Goal: Navigation & Orientation: Find specific page/section

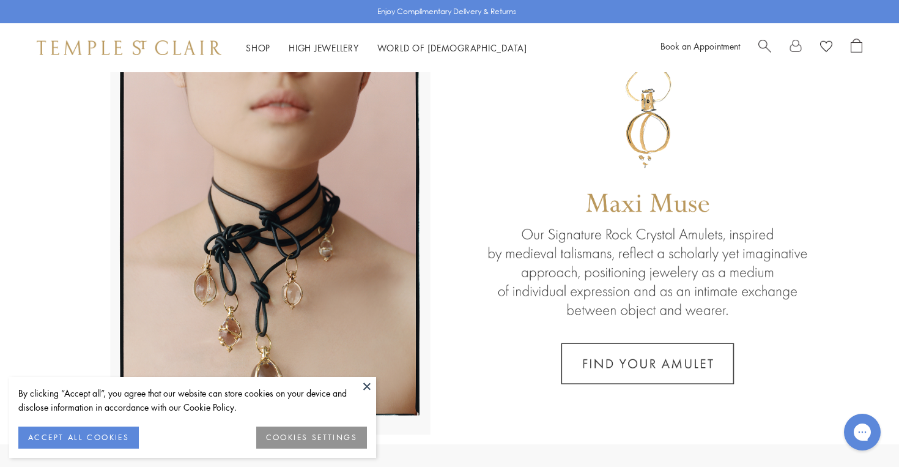
scroll to position [58, 0]
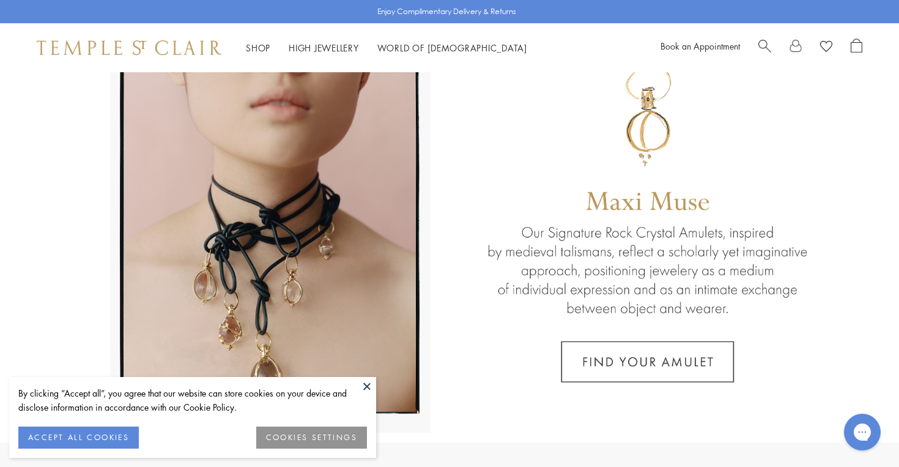
click at [369, 384] on button at bounding box center [367, 386] width 18 height 18
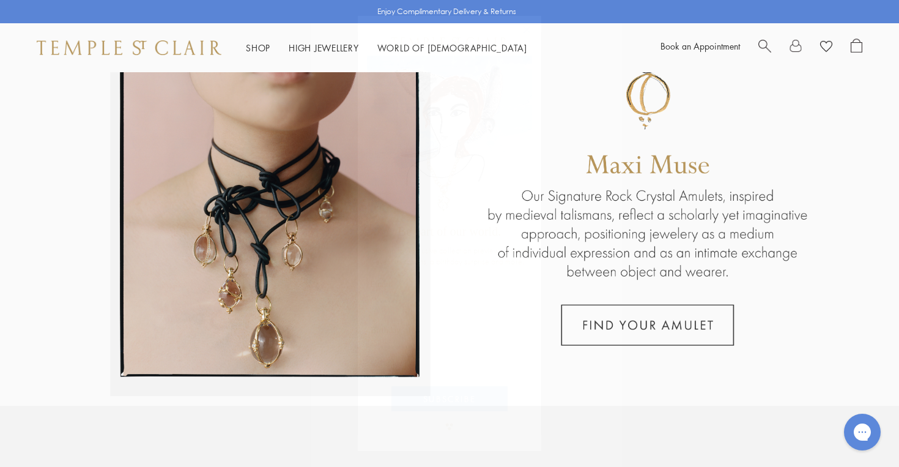
scroll to position [100, 0]
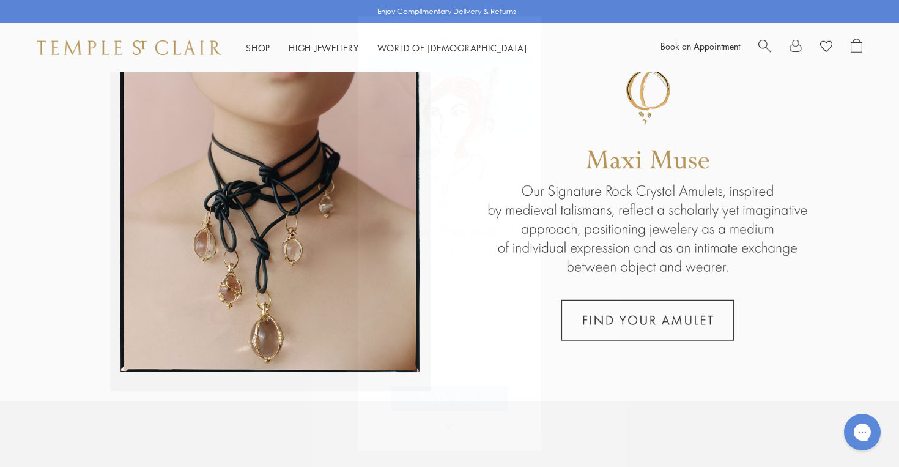
click at [530, 26] on circle "Close dialog" at bounding box center [527, 29] width 15 height 15
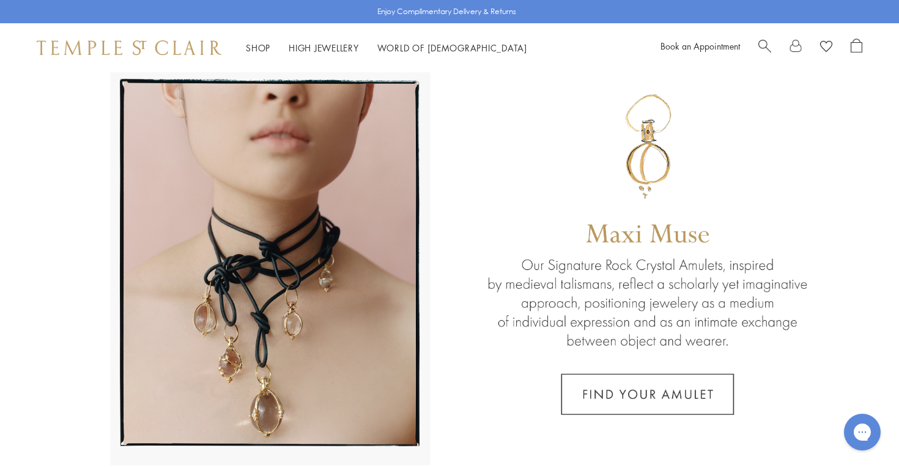
scroll to position [0, 0]
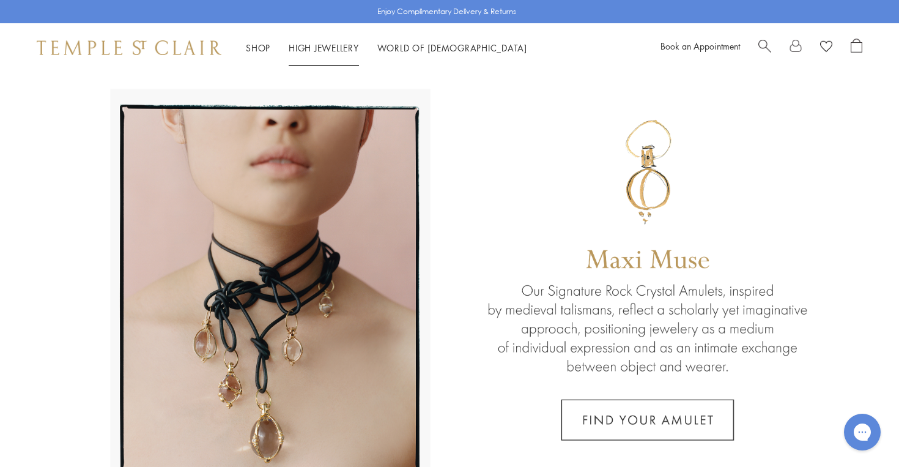
click at [322, 49] on link "High Jewellery High Jewellery" at bounding box center [324, 48] width 70 height 12
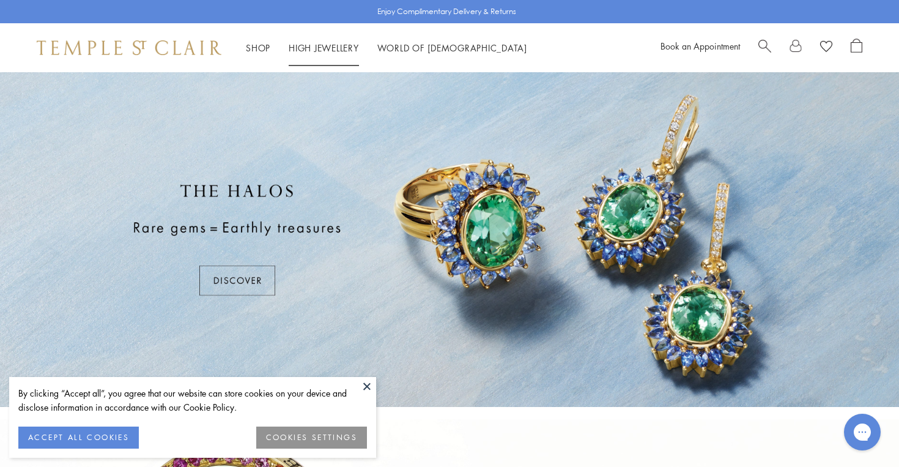
click at [327, 47] on link "High Jewellery High Jewellery" at bounding box center [324, 48] width 70 height 12
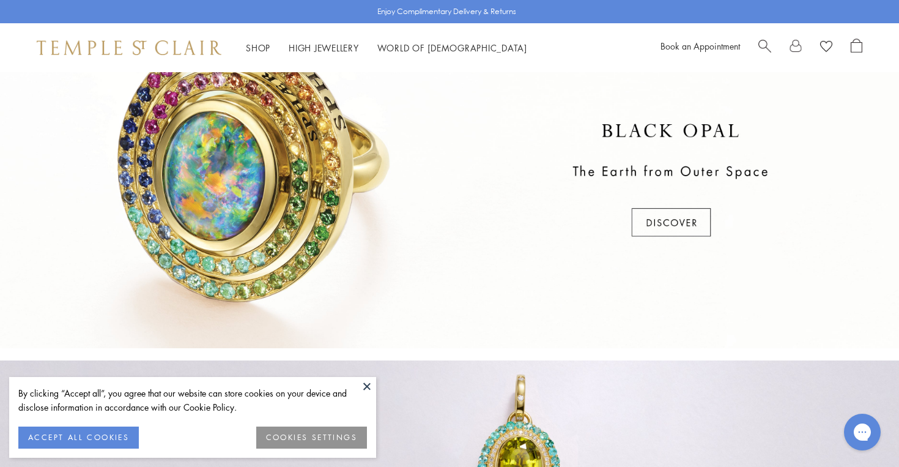
scroll to position [346, 0]
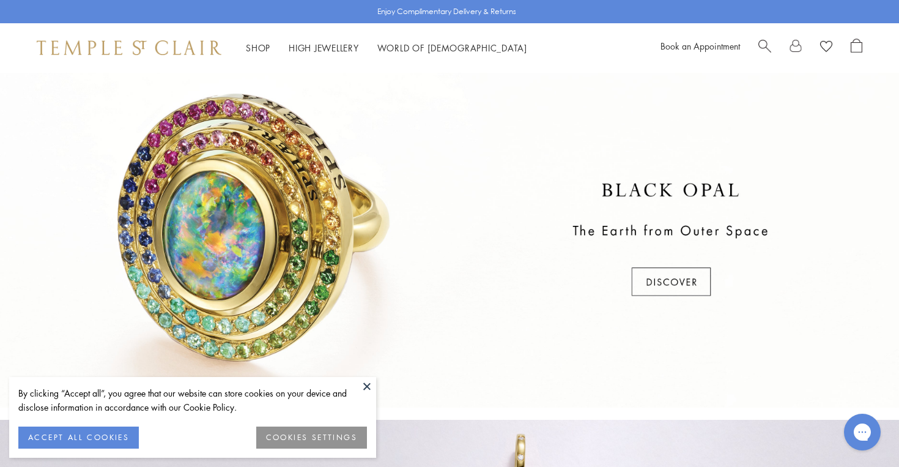
click at [671, 270] on div at bounding box center [449, 240] width 899 height 335
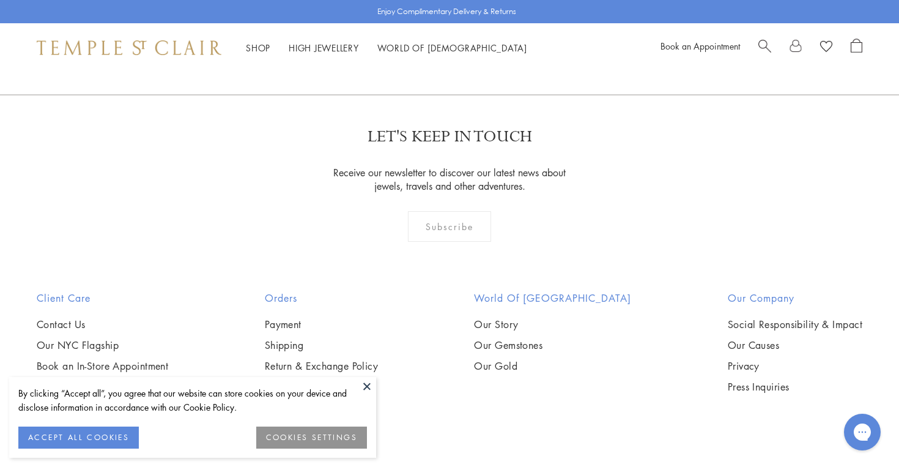
scroll to position [1250, 0]
